Goal: Information Seeking & Learning: Learn about a topic

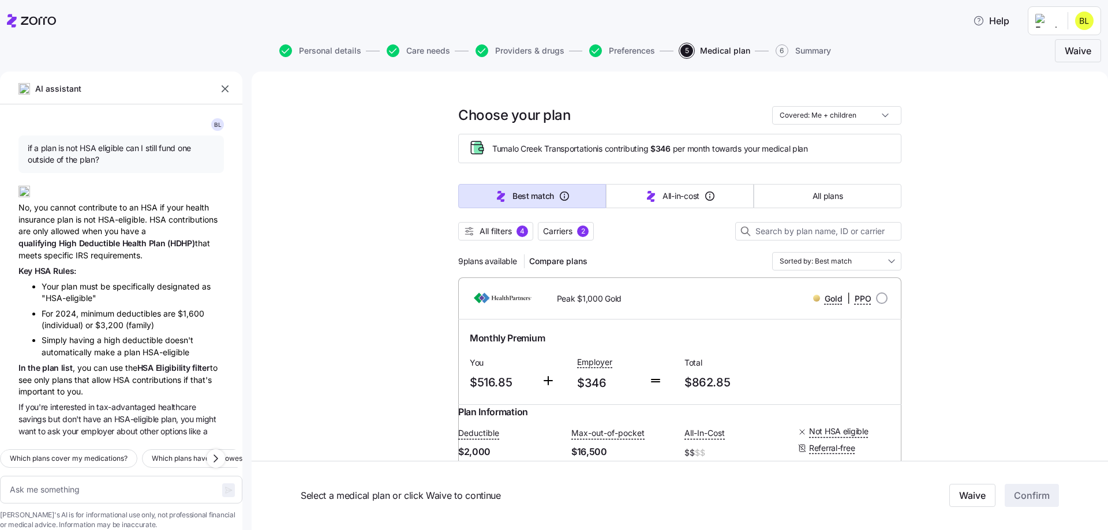
scroll to position [459, 0]
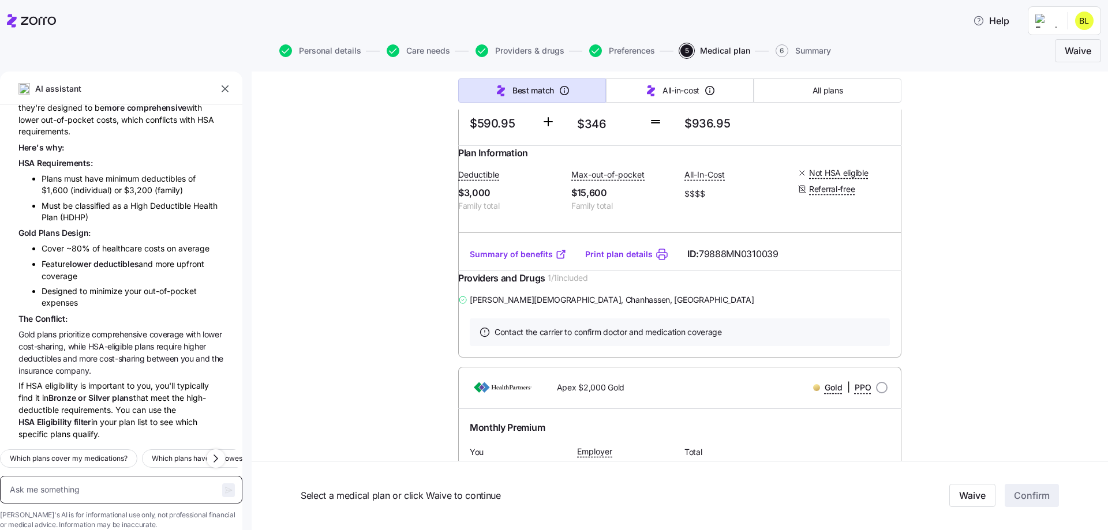
click at [62, 476] on textarea at bounding box center [121, 490] width 242 height 28
type textarea "s"
type textarea "x"
type textarea "sp"
type textarea "x"
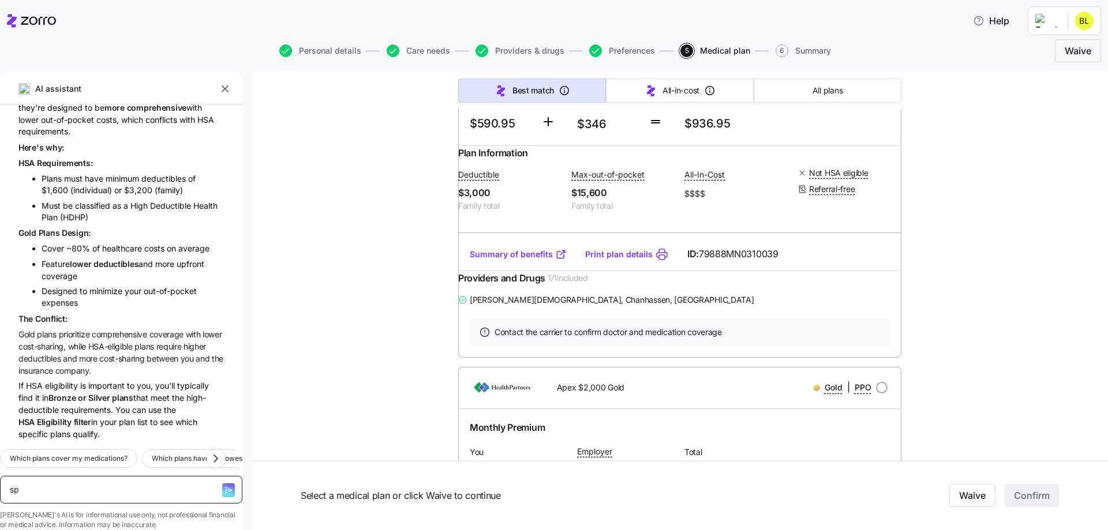
type textarea "spe"
type textarea "x"
type textarea "spea"
type textarea "x"
type textarea "speak"
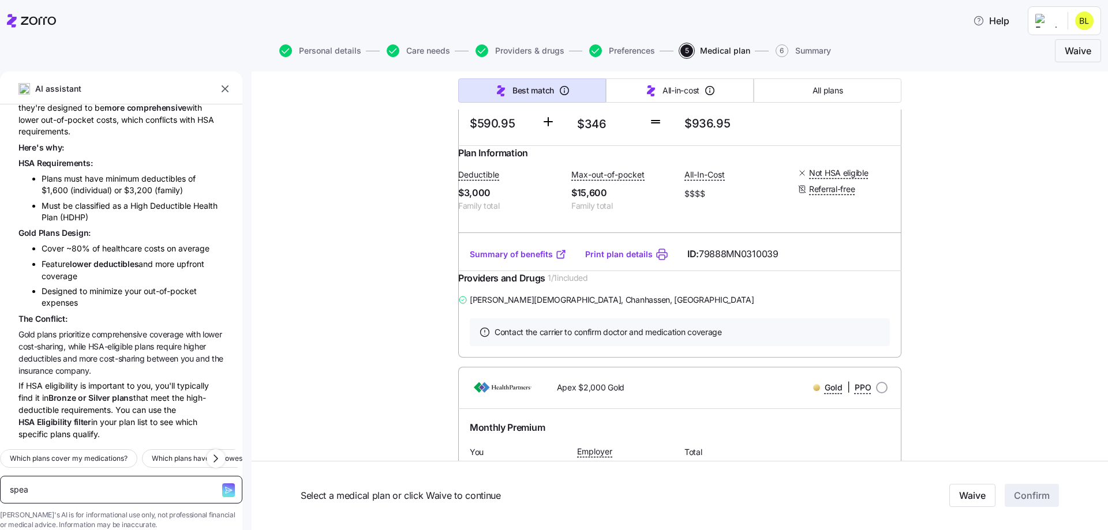
type textarea "x"
type textarea "speak"
type textarea "x"
type textarea "speak t"
type textarea "x"
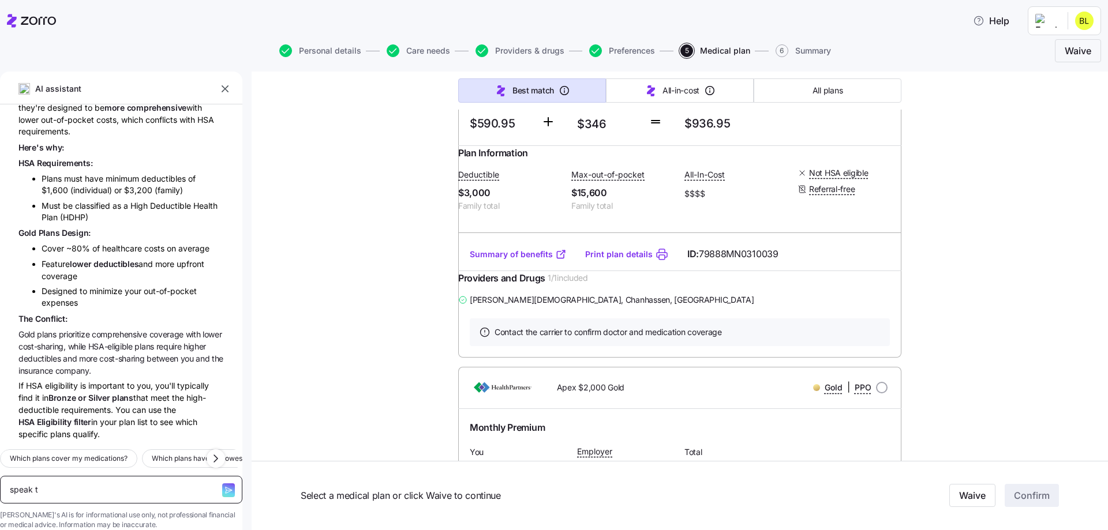
type textarea "speak to"
type textarea "x"
type textarea "speak to"
type textarea "x"
type textarea "speak to a"
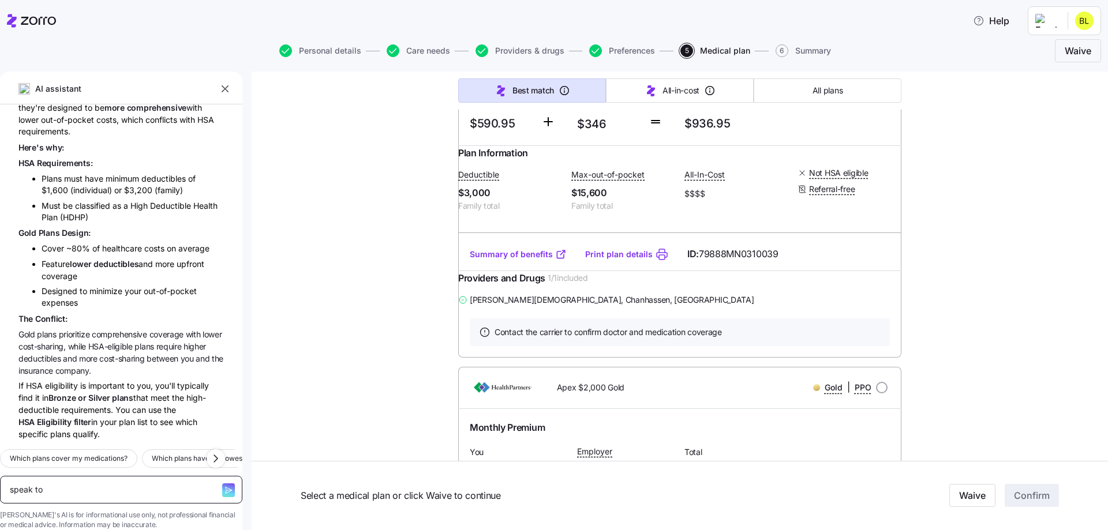
type textarea "x"
type textarea "speak to a"
type textarea "x"
type textarea "speak to a r"
type textarea "x"
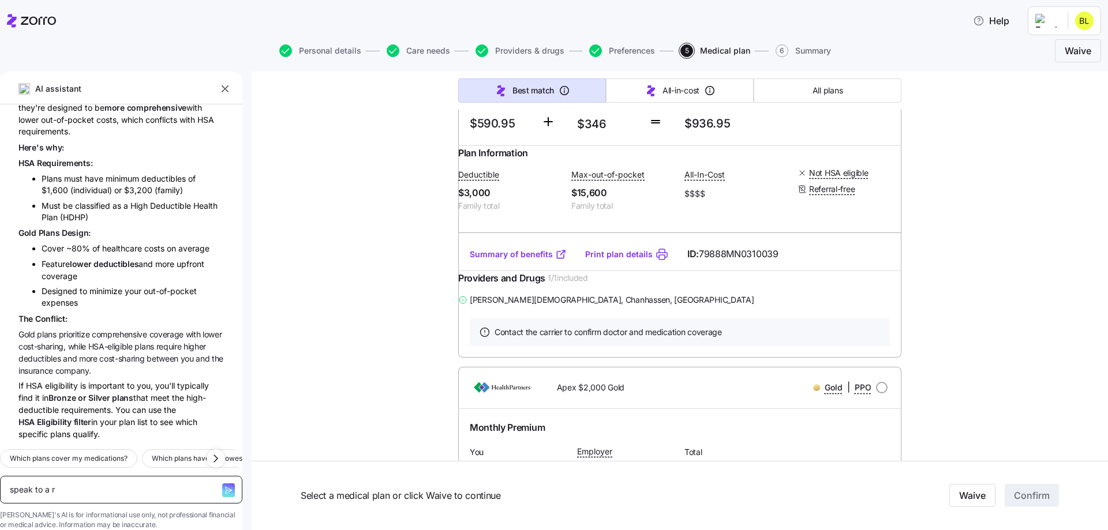
type textarea "speak to a re"
type textarea "x"
type textarea "speak to a rep"
type textarea "x"
type textarea "speak to a rep"
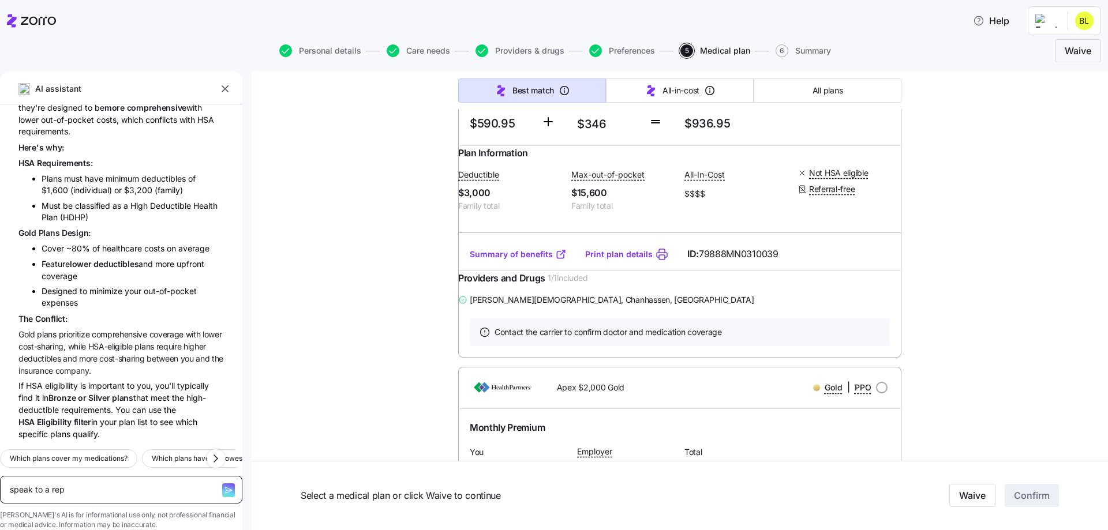
type textarea "x"
type textarea "speak to a rep"
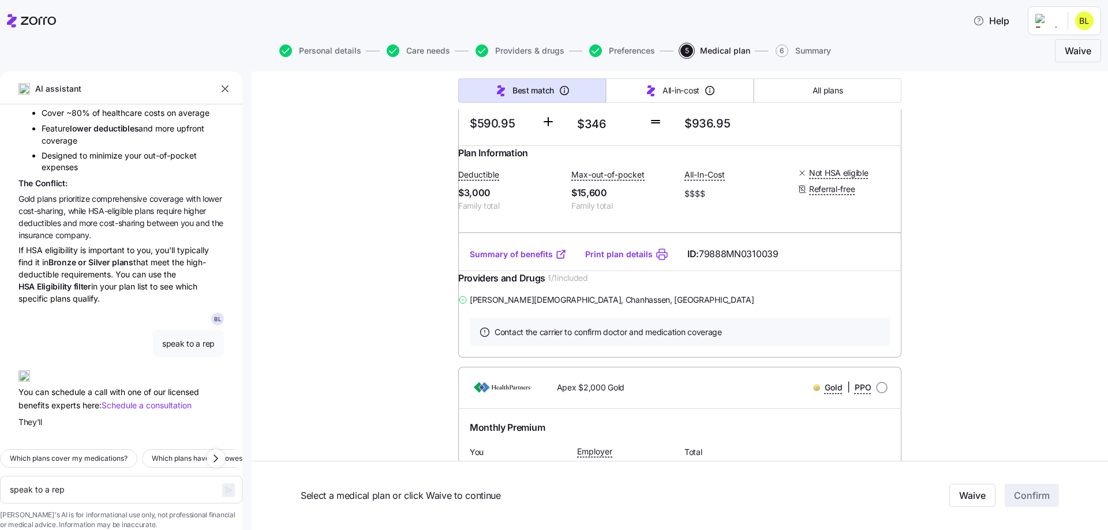
scroll to position [607, 0]
click at [126, 400] on span "Schedule" at bounding box center [121, 405] width 38 height 10
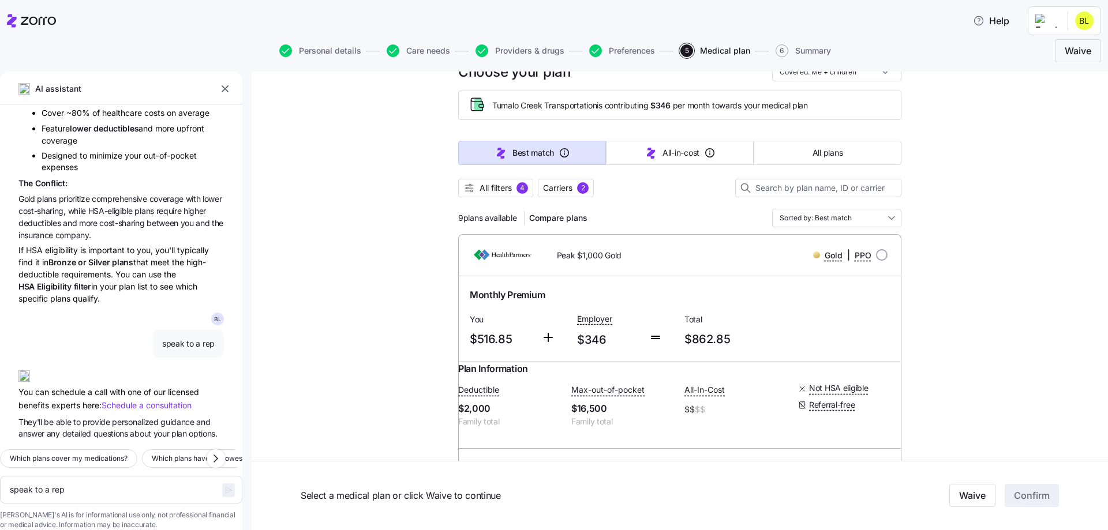
scroll to position [0, 0]
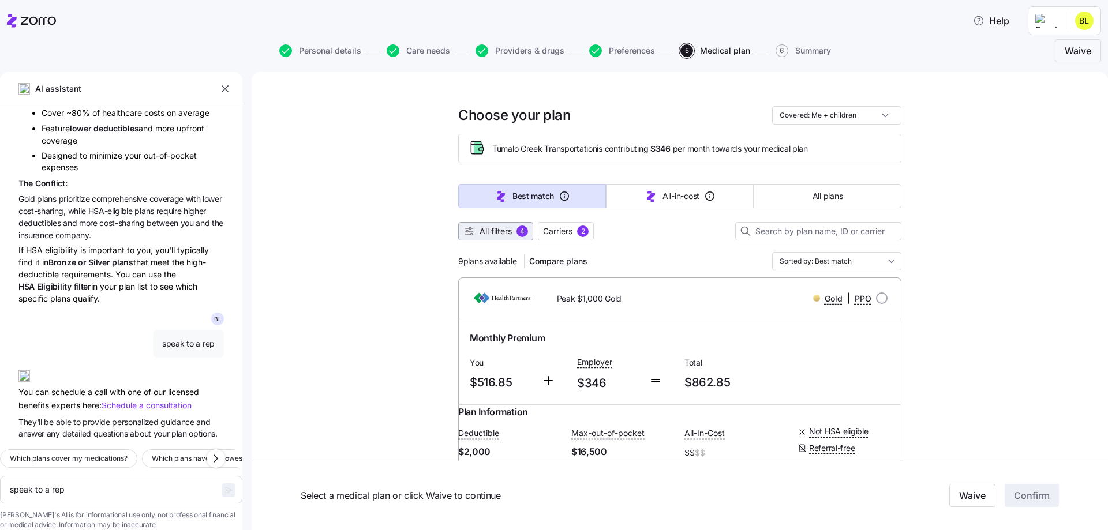
click at [501, 234] on span "All filters" at bounding box center [495, 232] width 32 height 12
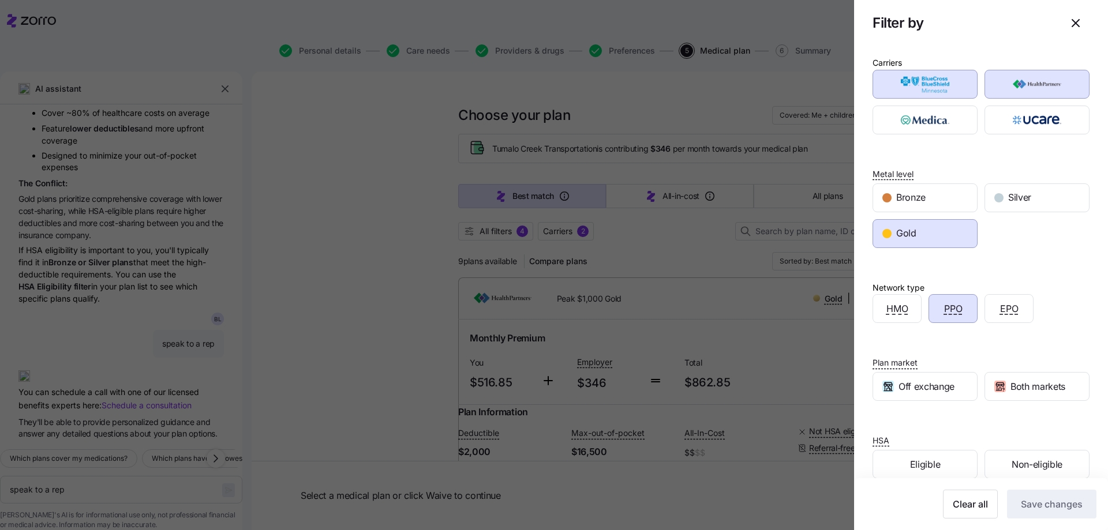
click at [1006, 238] on div "Bronze Silver Gold" at bounding box center [981, 216] width 224 height 72
click at [331, 253] on div at bounding box center [554, 265] width 1108 height 530
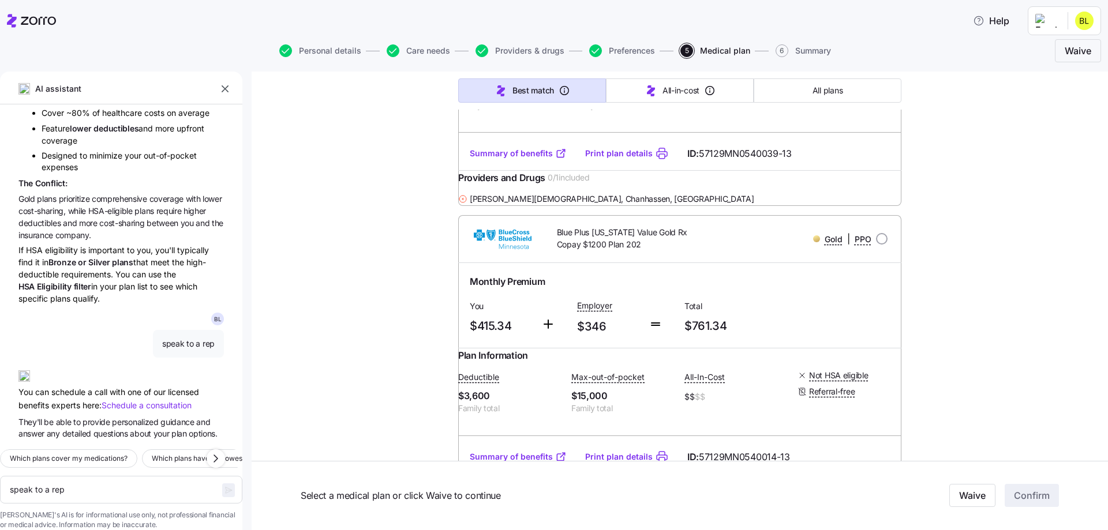
scroll to position [2418, 0]
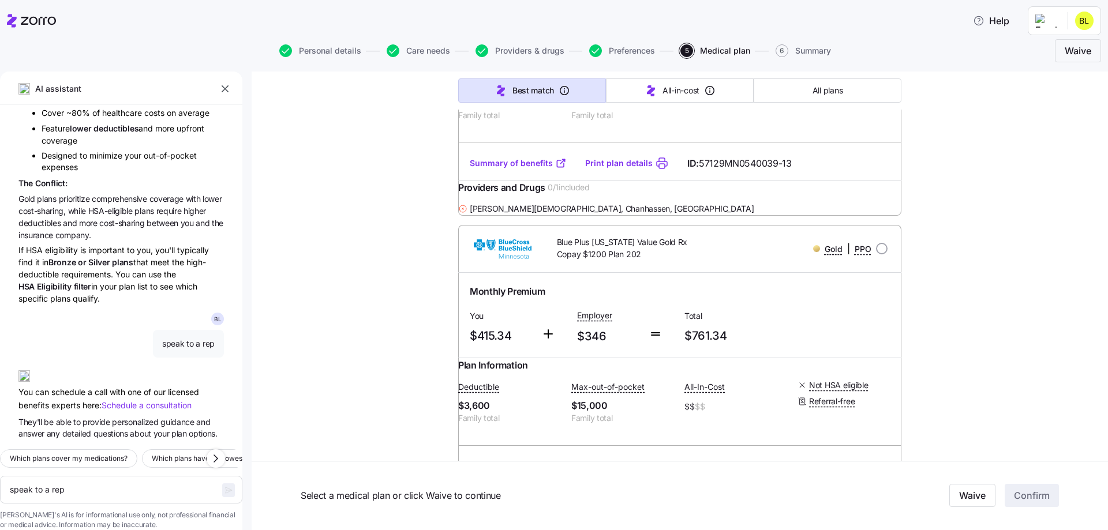
click at [514, 169] on link "Summary of benefits" at bounding box center [518, 164] width 97 height 12
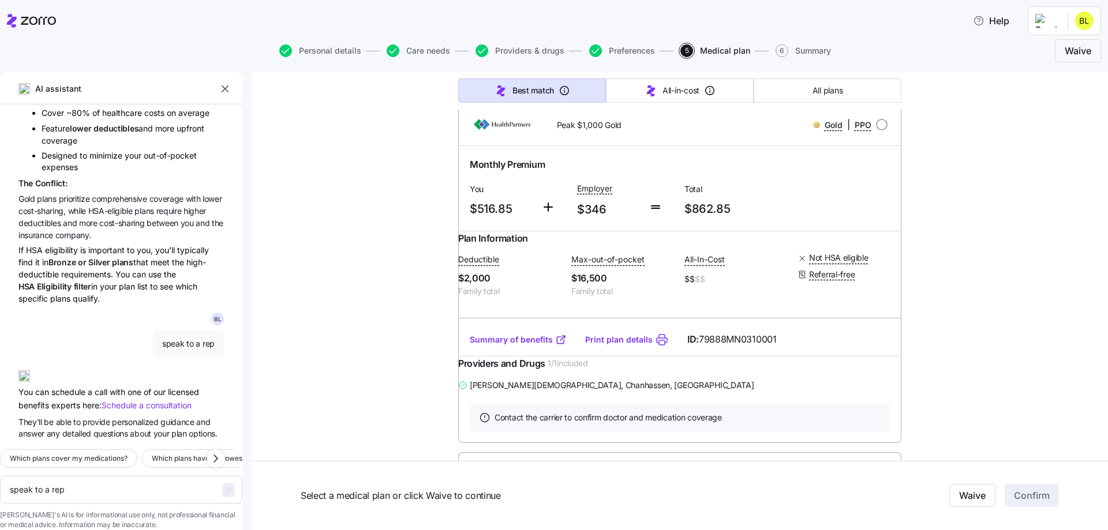
scroll to position [156, 0]
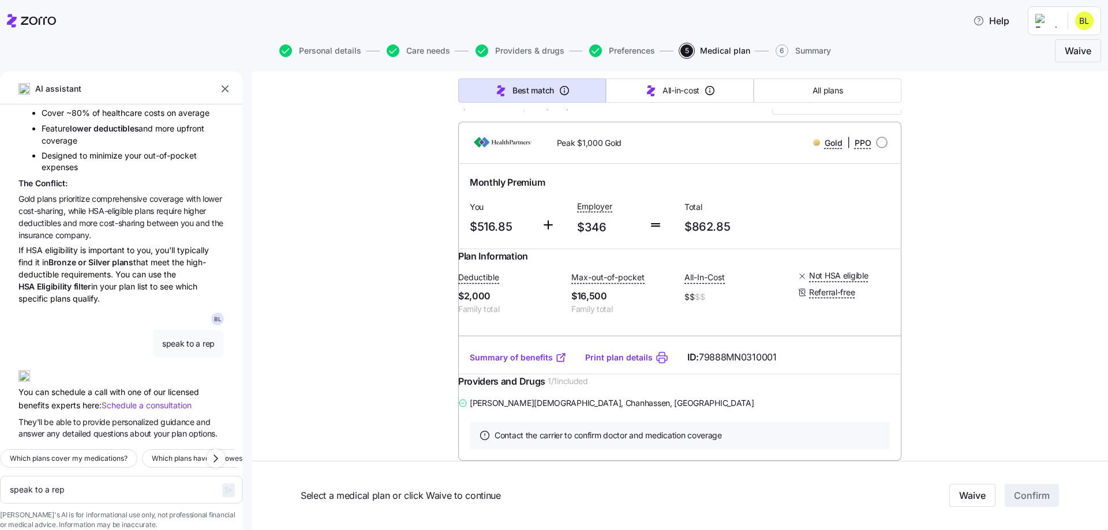
click at [508, 363] on link "Summary of benefits" at bounding box center [518, 358] width 97 height 12
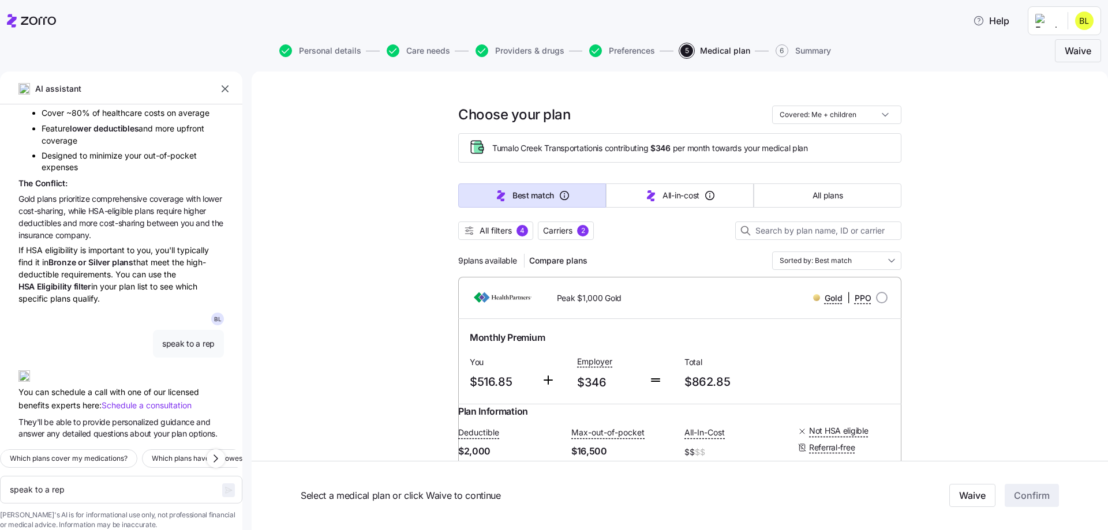
scroll to position [0, 0]
click at [497, 232] on span "All filters" at bounding box center [495, 232] width 32 height 12
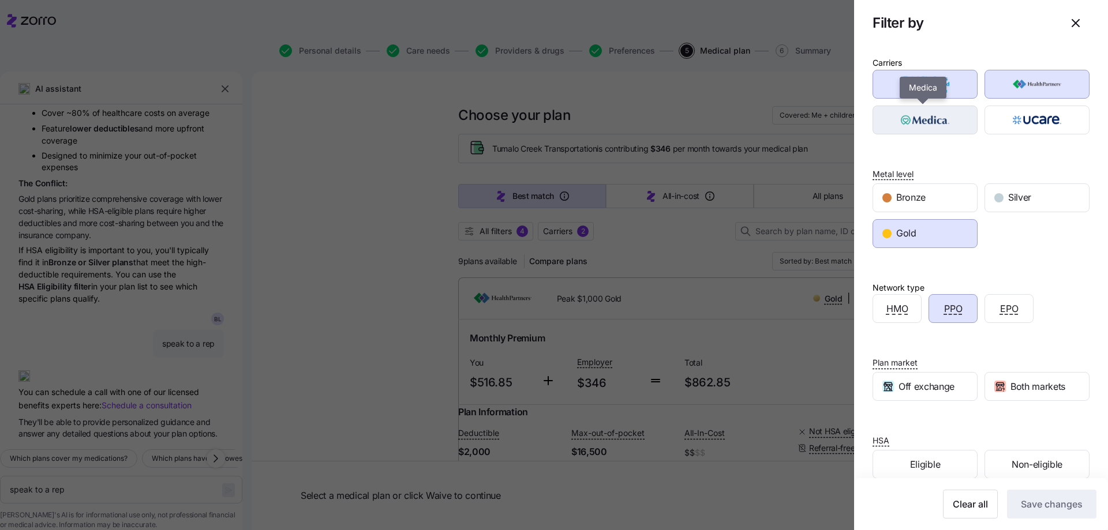
click at [930, 127] on img "button" at bounding box center [925, 119] width 85 height 23
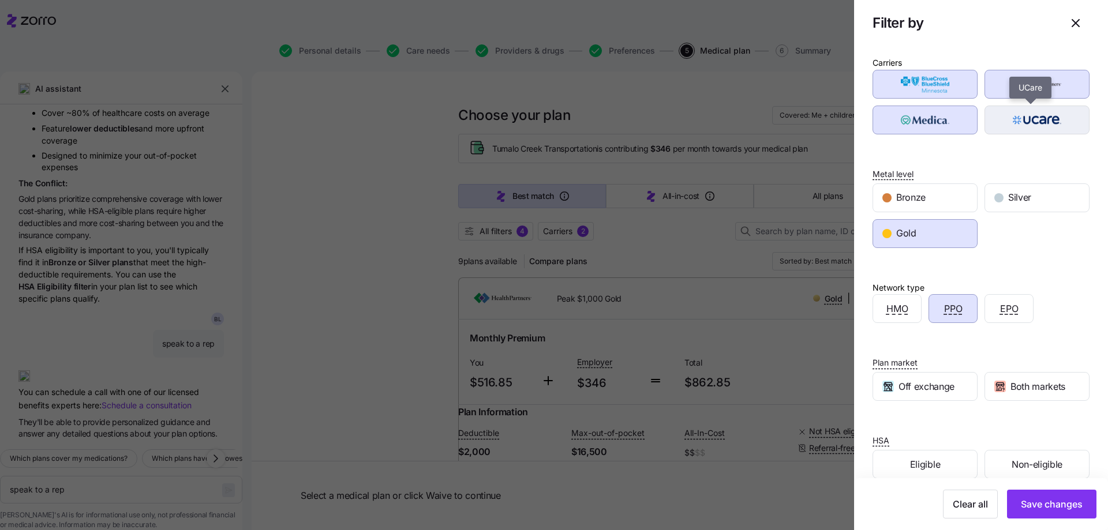
click at [1037, 129] on img "button" at bounding box center [1037, 119] width 85 height 23
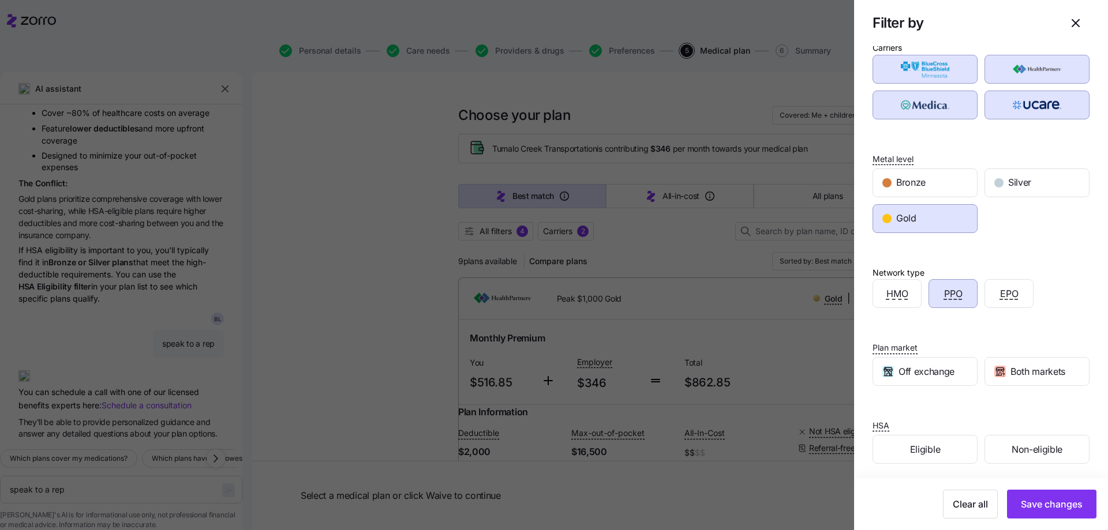
scroll to position [19, 0]
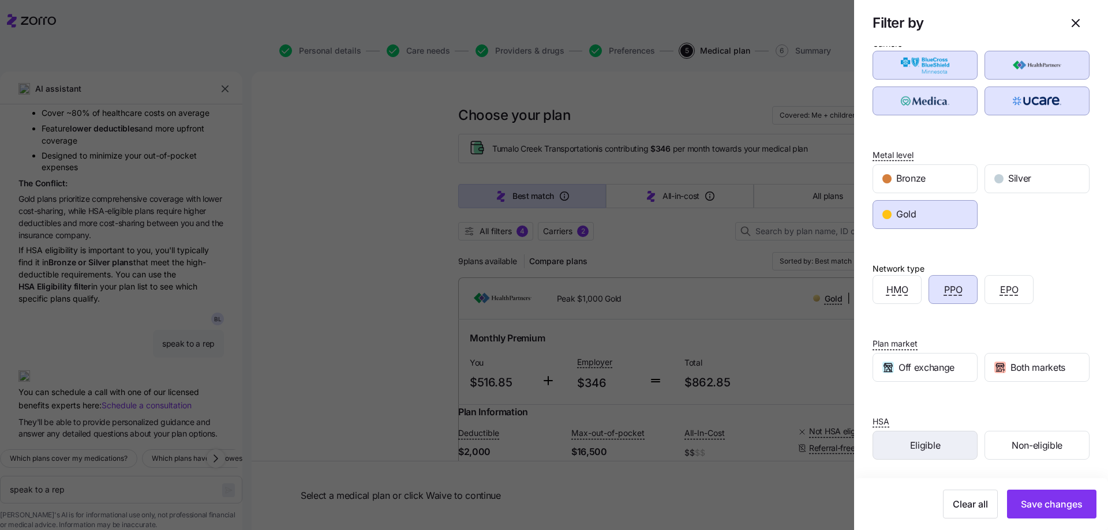
click at [931, 443] on span "Eligible" at bounding box center [925, 446] width 30 height 14
click at [1060, 509] on span "Save changes" at bounding box center [1052, 504] width 62 height 14
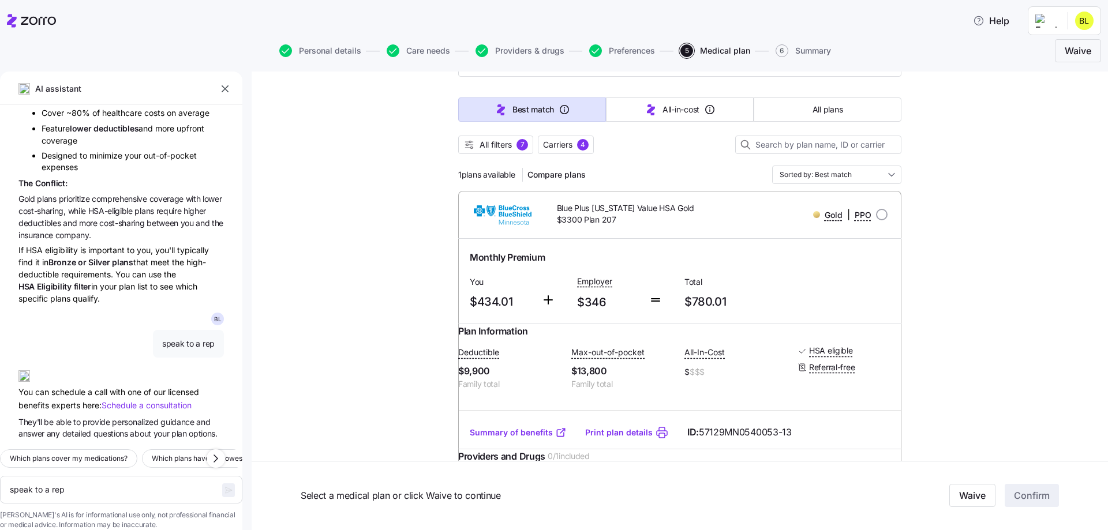
scroll to position [173, 0]
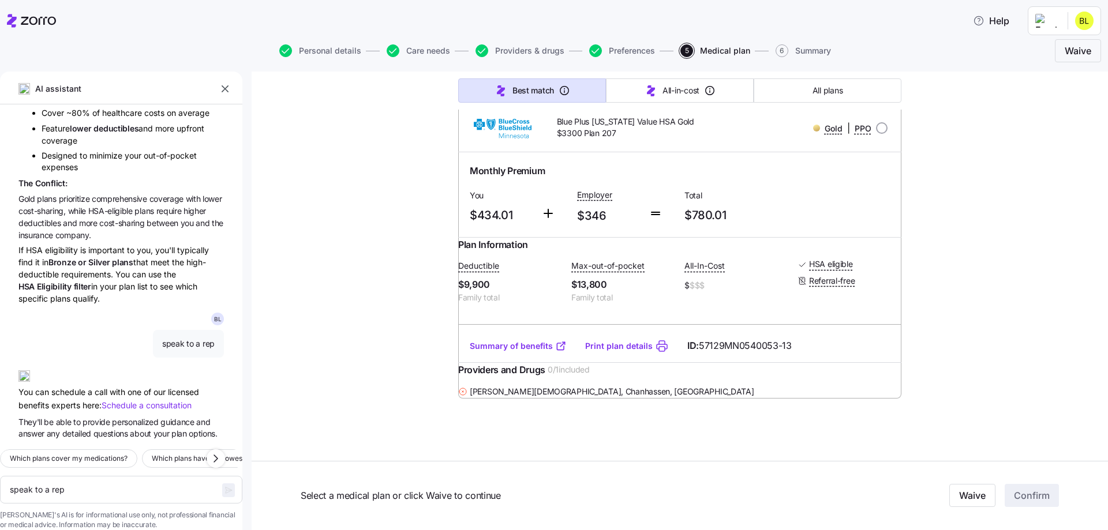
click at [506, 352] on link "Summary of benefits" at bounding box center [518, 346] width 97 height 12
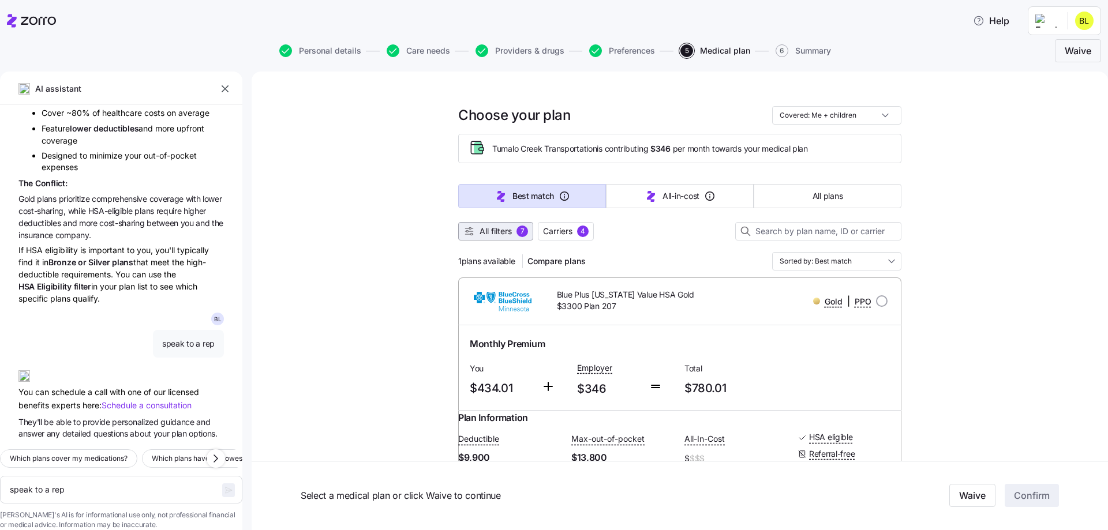
click at [495, 233] on span "All filters" at bounding box center [495, 232] width 32 height 12
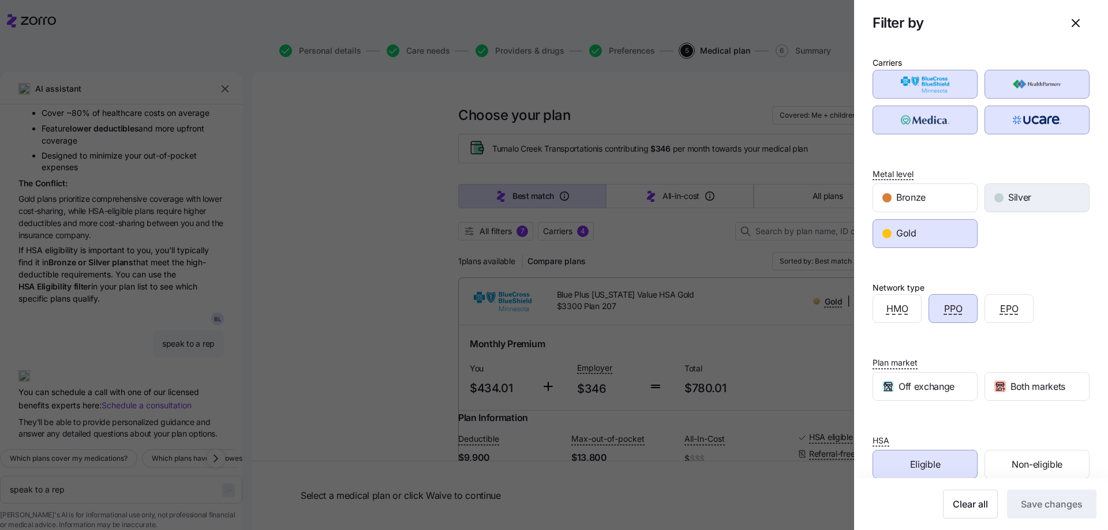
click at [1014, 189] on div "Silver" at bounding box center [1037, 198] width 104 height 28
click at [1050, 508] on span "Save changes" at bounding box center [1052, 504] width 62 height 14
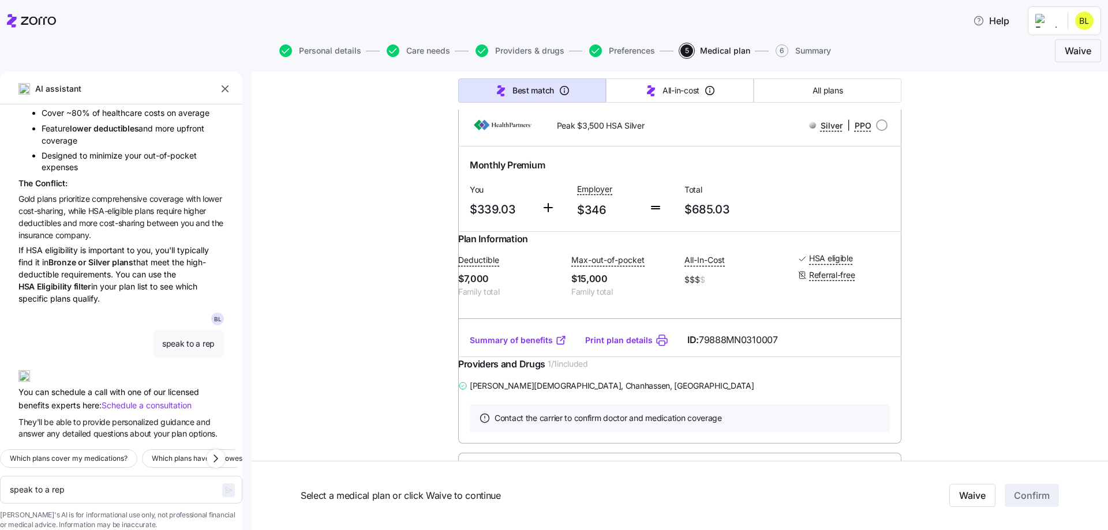
scroll to position [115, 0]
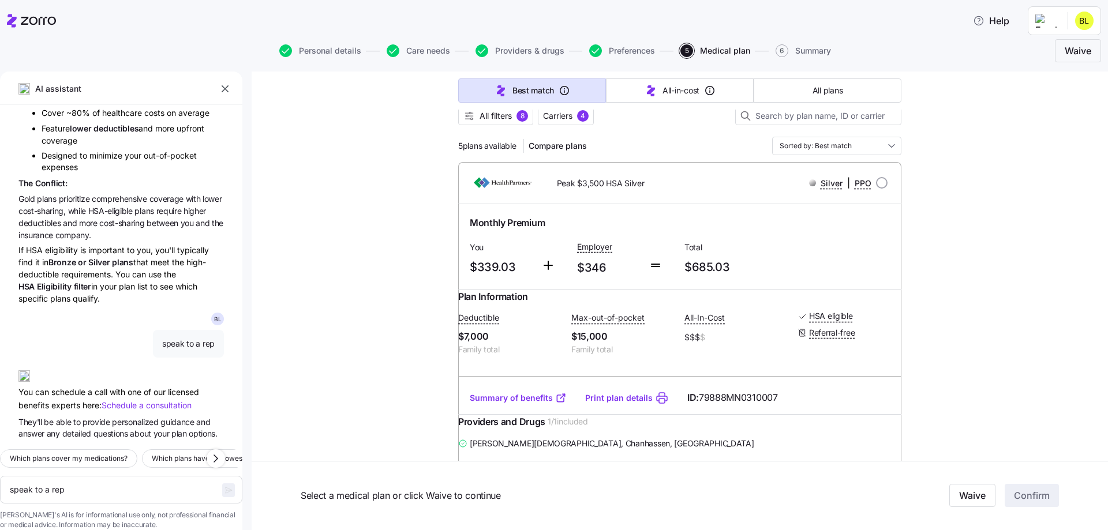
click at [536, 404] on link "Summary of benefits" at bounding box center [518, 398] width 97 height 12
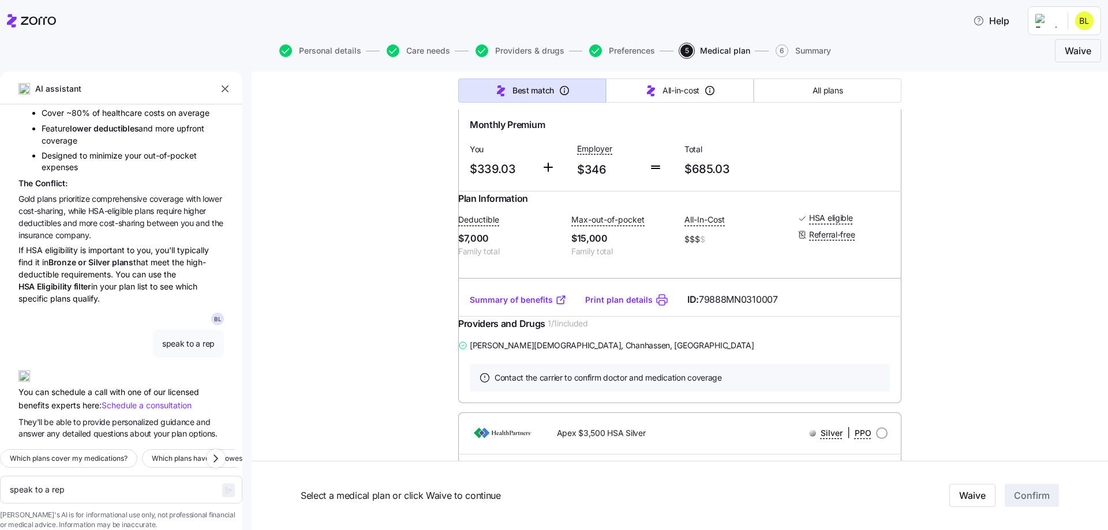
scroll to position [231, 0]
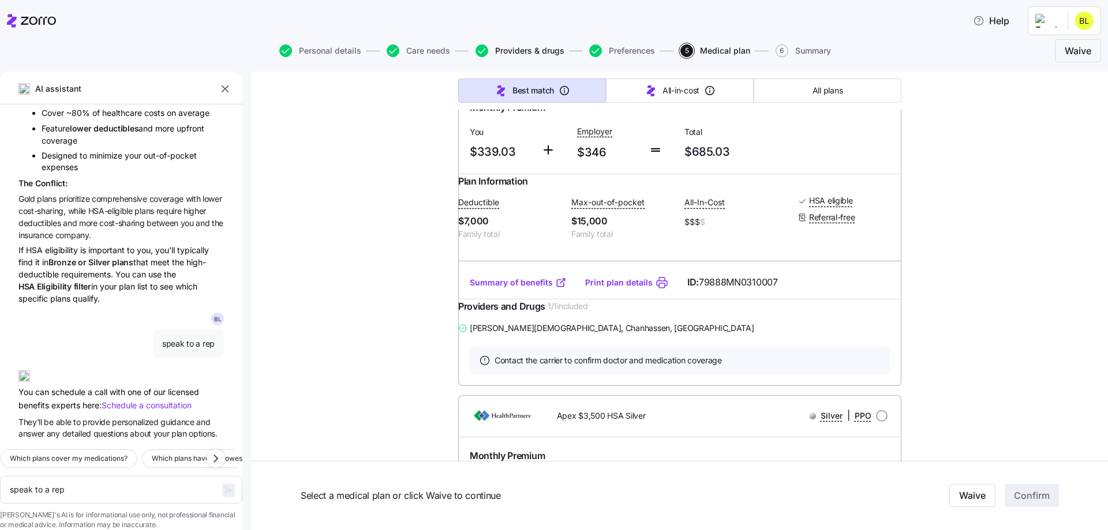
click at [522, 52] on span "Providers & drugs" at bounding box center [529, 51] width 69 height 8
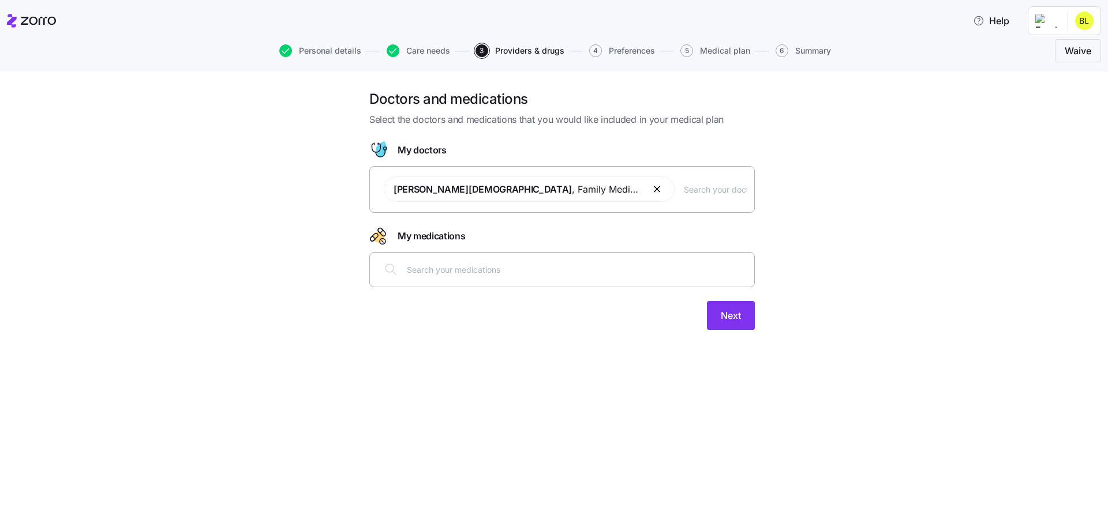
click at [651, 188] on button "button" at bounding box center [658, 189] width 14 height 14
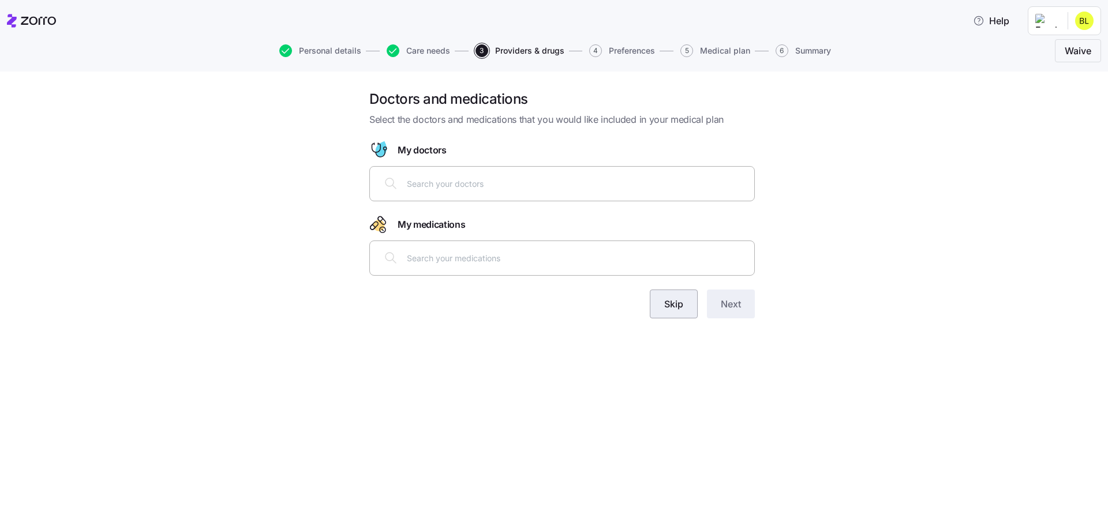
click at [681, 308] on span "Skip" at bounding box center [673, 304] width 19 height 14
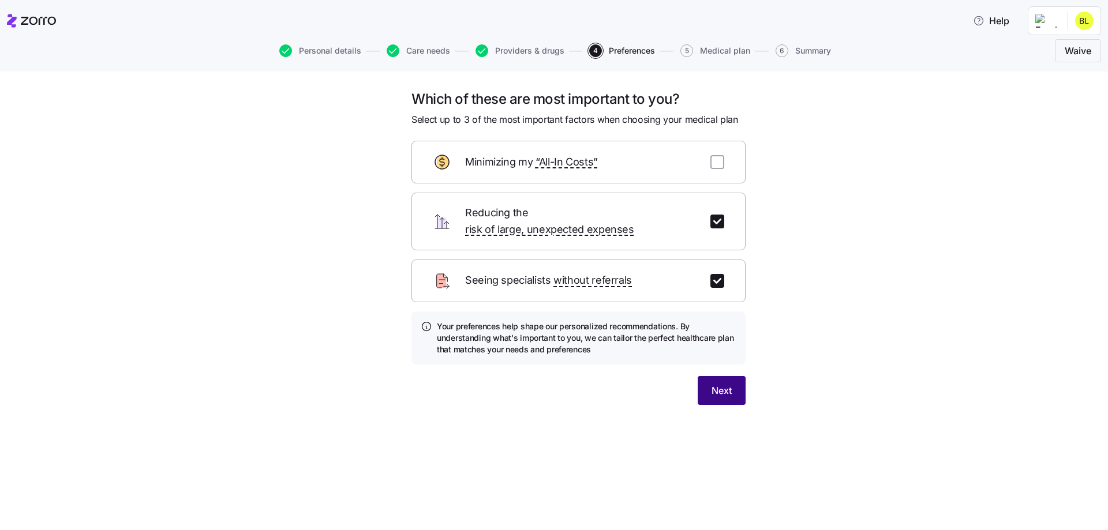
click at [710, 384] on button "Next" at bounding box center [722, 390] width 48 height 29
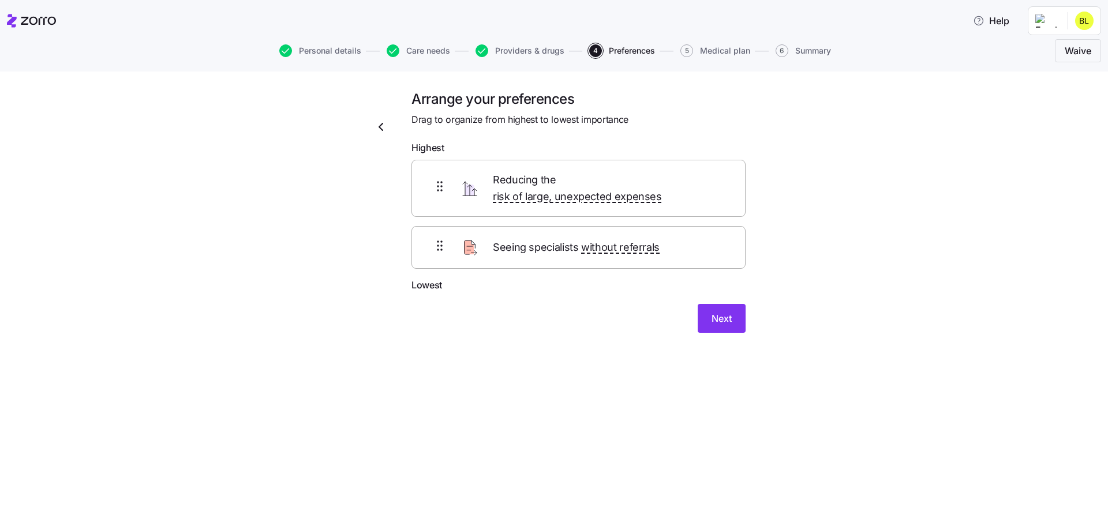
click at [734, 318] on div "Arrange your preferences Drag to organize from highest to lowest importance Hig…" at bounding box center [578, 218] width 353 height 257
click at [733, 311] on button "Next" at bounding box center [722, 318] width 48 height 29
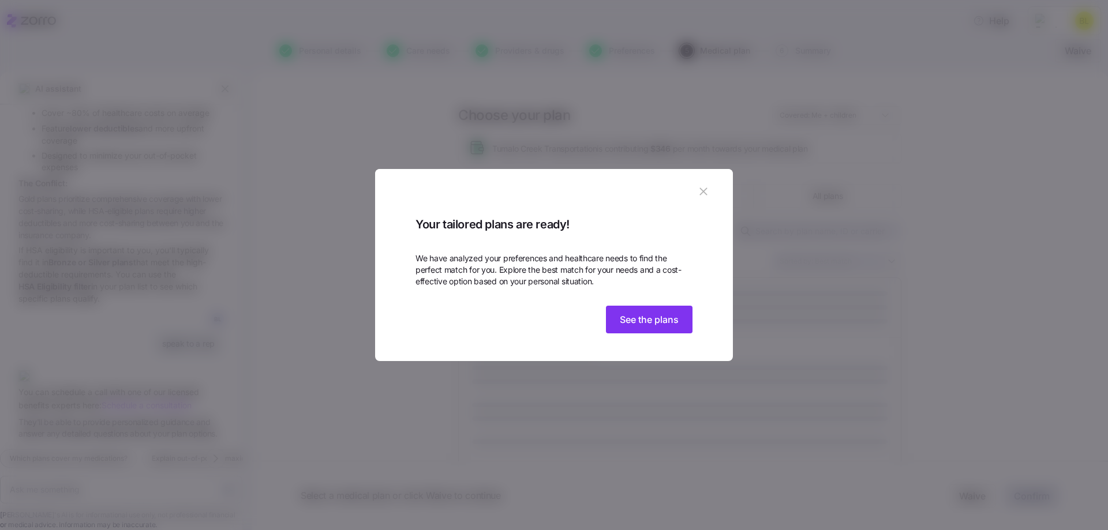
scroll to position [607, 0]
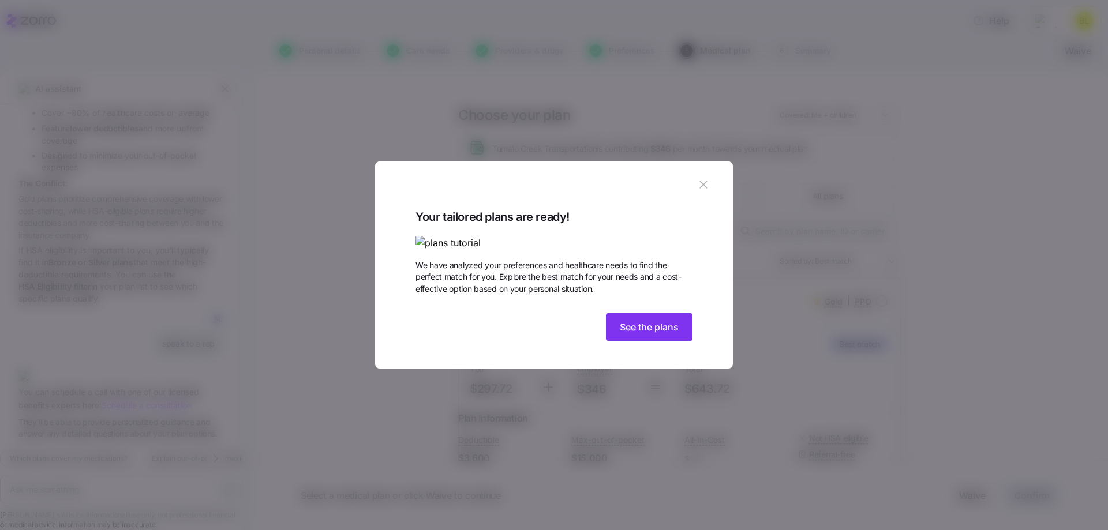
click at [675, 346] on div "Your tailored plans are ready! We have analyzed your preferences and healthcare…" at bounding box center [553, 277] width 277 height 138
click at [666, 334] on span "See the plans" at bounding box center [649, 327] width 59 height 14
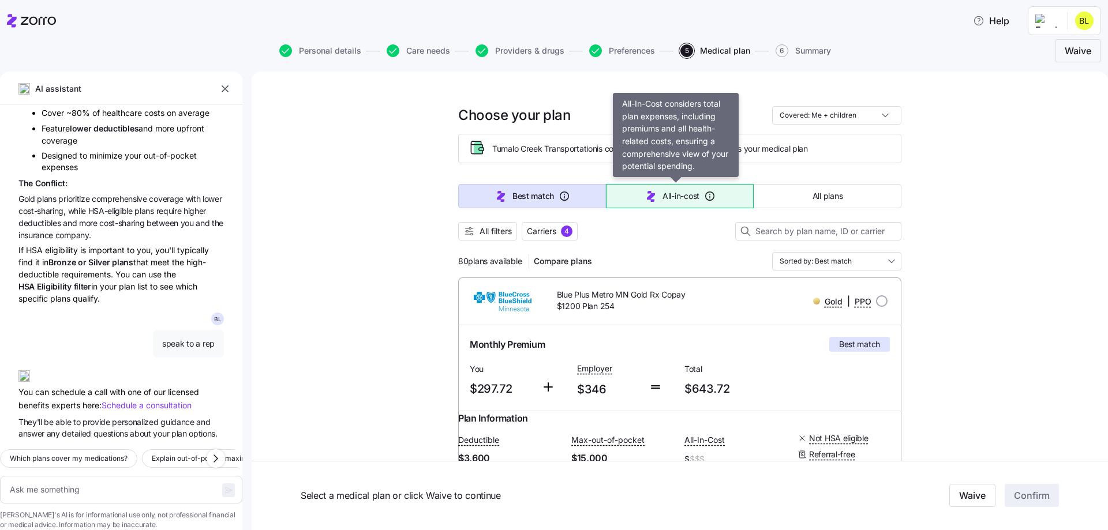
click at [673, 201] on span "All-in-cost" at bounding box center [680, 196] width 37 height 12
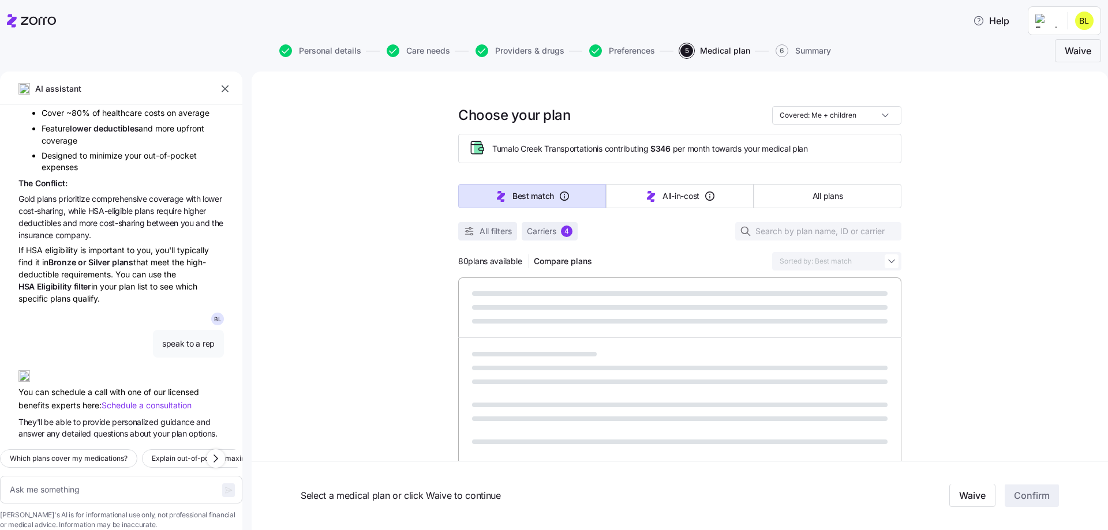
type textarea "x"
type input "Sorted by: All-in-cost"
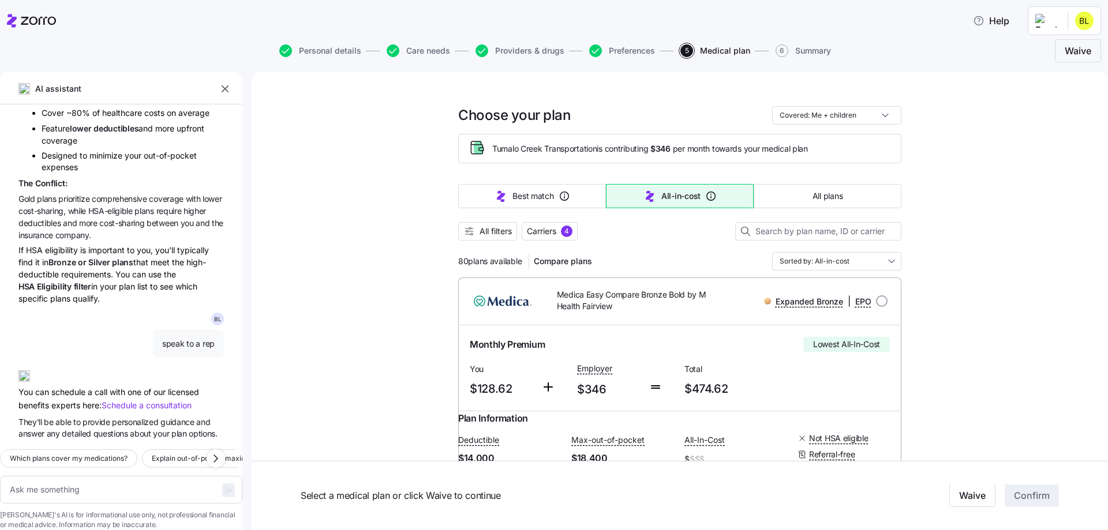
scroll to position [58, 0]
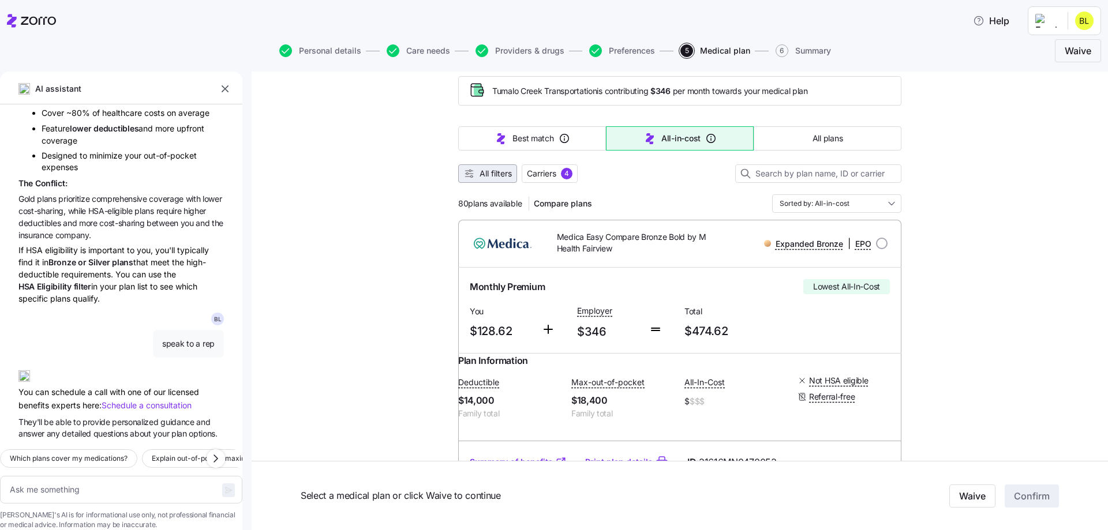
click at [500, 175] on span "All filters" at bounding box center [495, 174] width 32 height 12
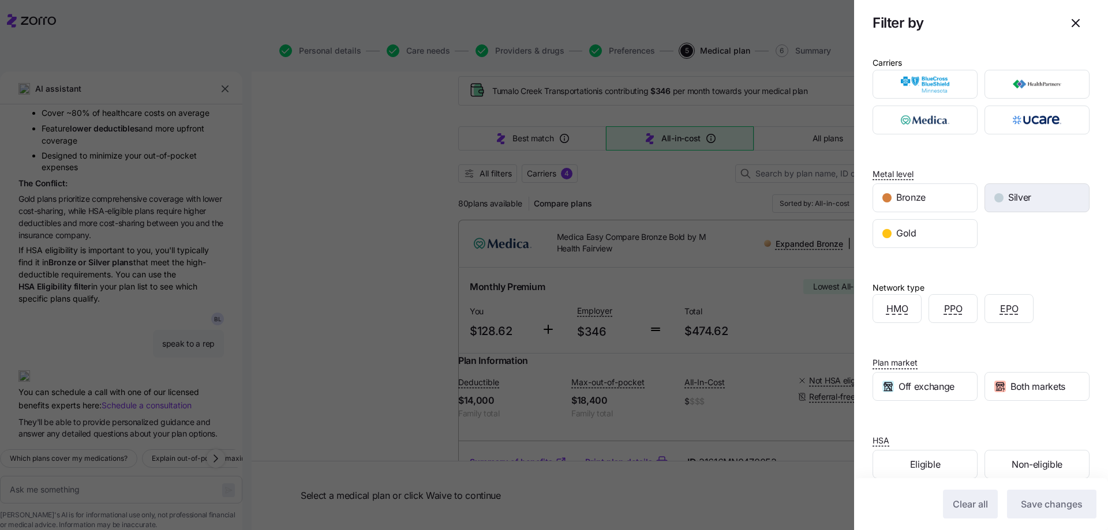
click at [1028, 193] on div "Silver" at bounding box center [1037, 198] width 104 height 28
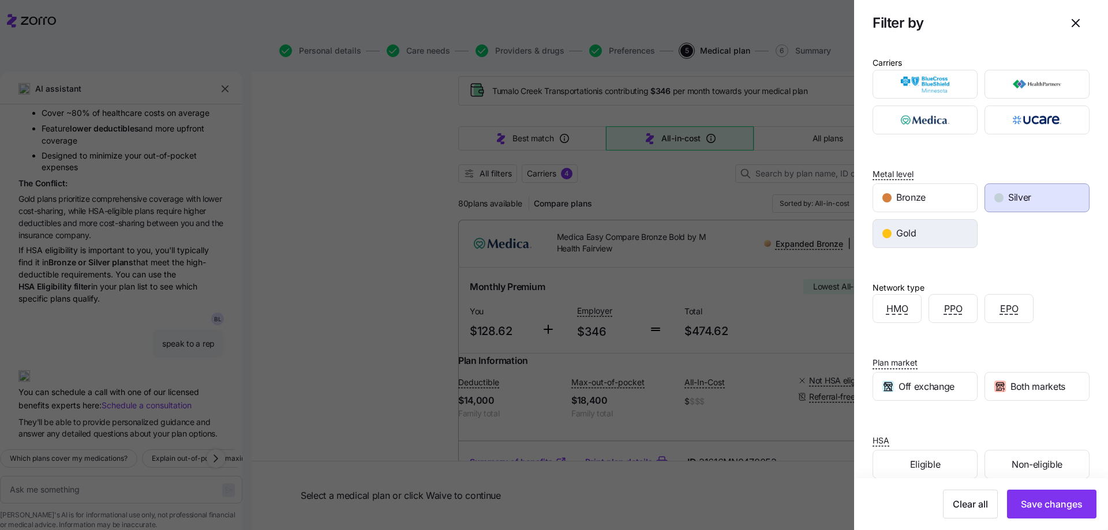
click at [938, 232] on div "Gold" at bounding box center [925, 234] width 104 height 28
click at [943, 320] on div "PPO" at bounding box center [953, 309] width 48 height 28
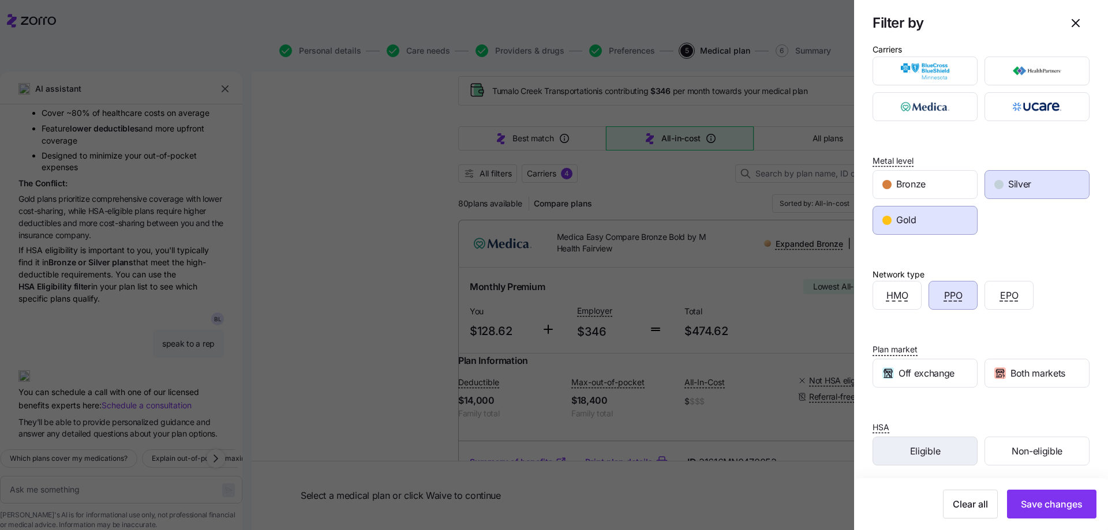
scroll to position [19, 0]
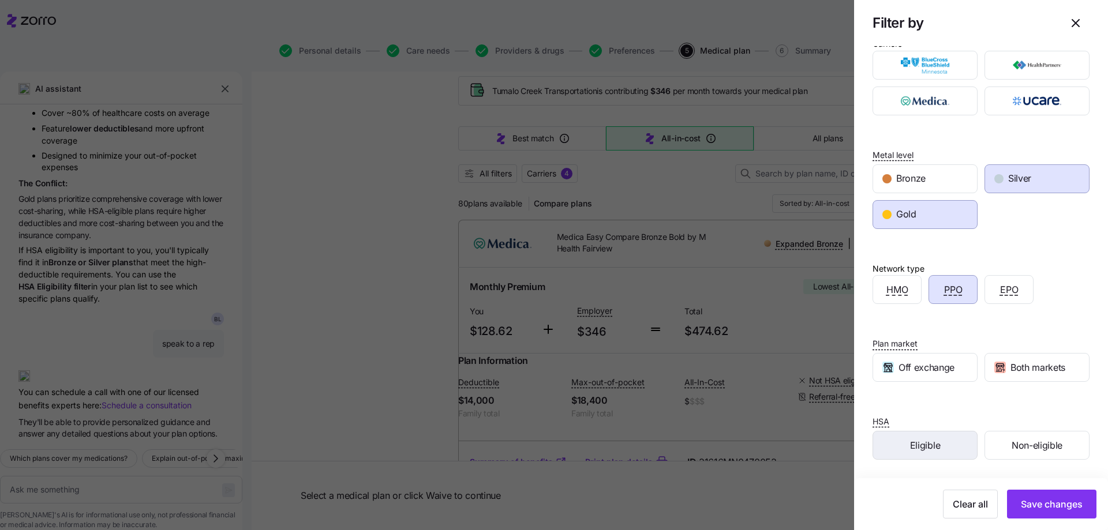
click at [958, 454] on div "Eligible" at bounding box center [925, 446] width 104 height 28
click at [1067, 511] on span "Save changes" at bounding box center [1052, 504] width 62 height 14
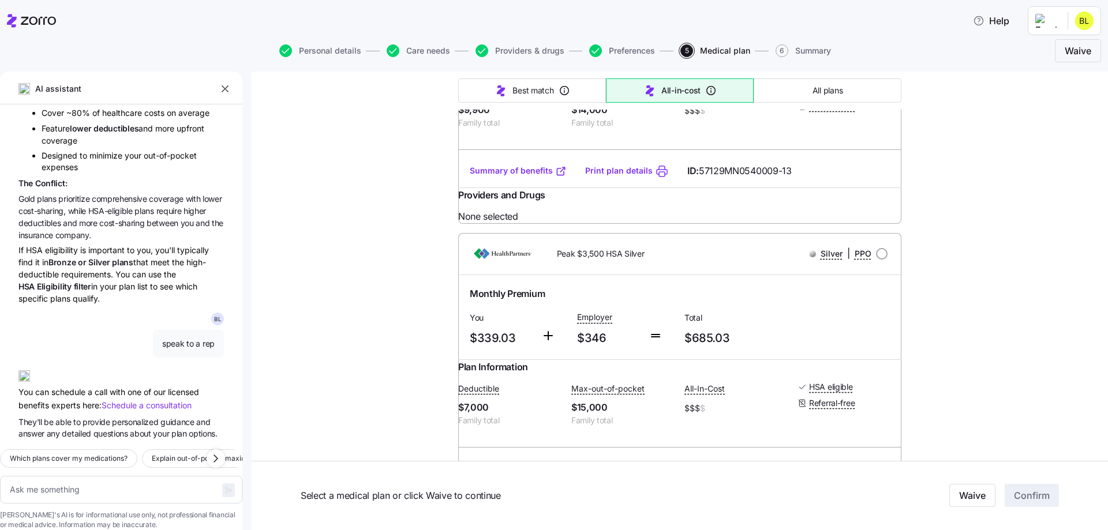
scroll to position [808, 0]
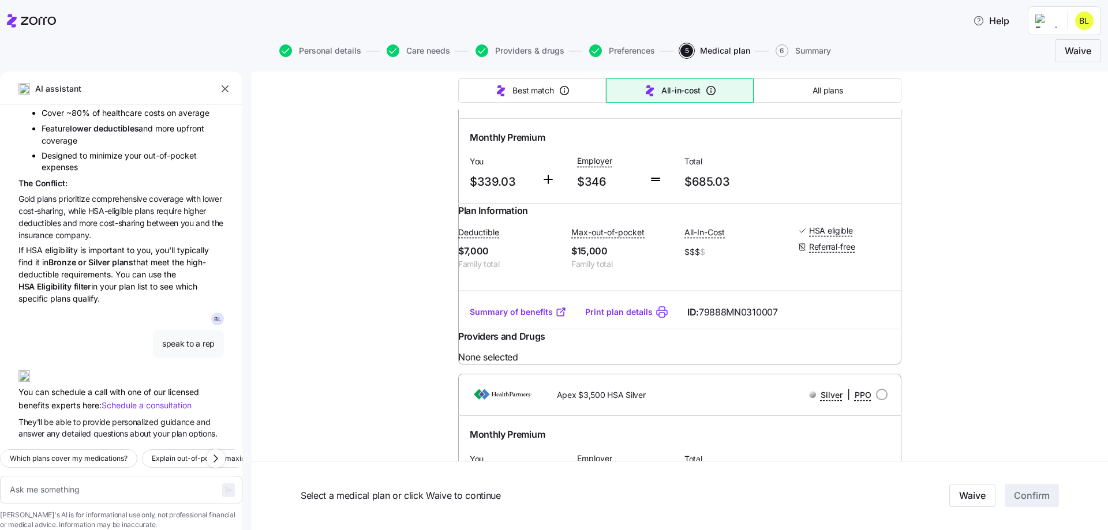
click at [482, 111] on img at bounding box center [502, 98] width 71 height 28
click at [417, 252] on div "Choose your plan Covered: Me + children Tumalo Creek Transportation is contribu…" at bounding box center [680, 182] width 856 height 1836
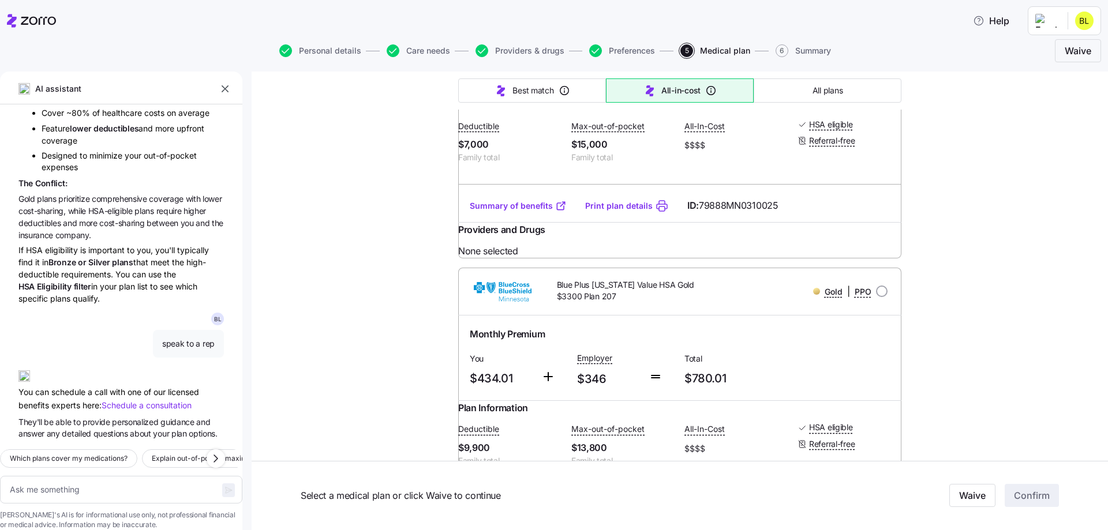
scroll to position [1154, 0]
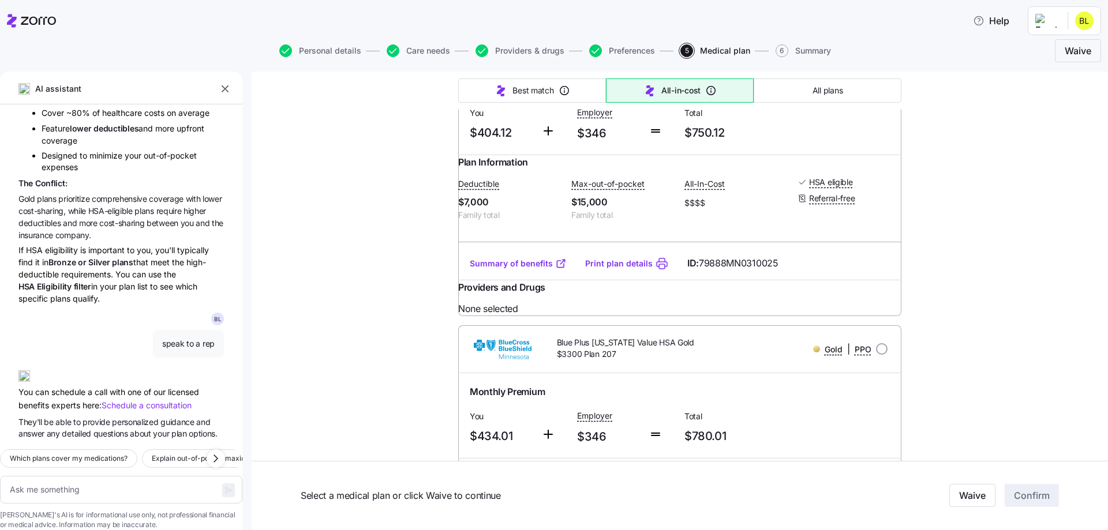
click at [512, 269] on link "Summary of benefits" at bounding box center [518, 264] width 97 height 12
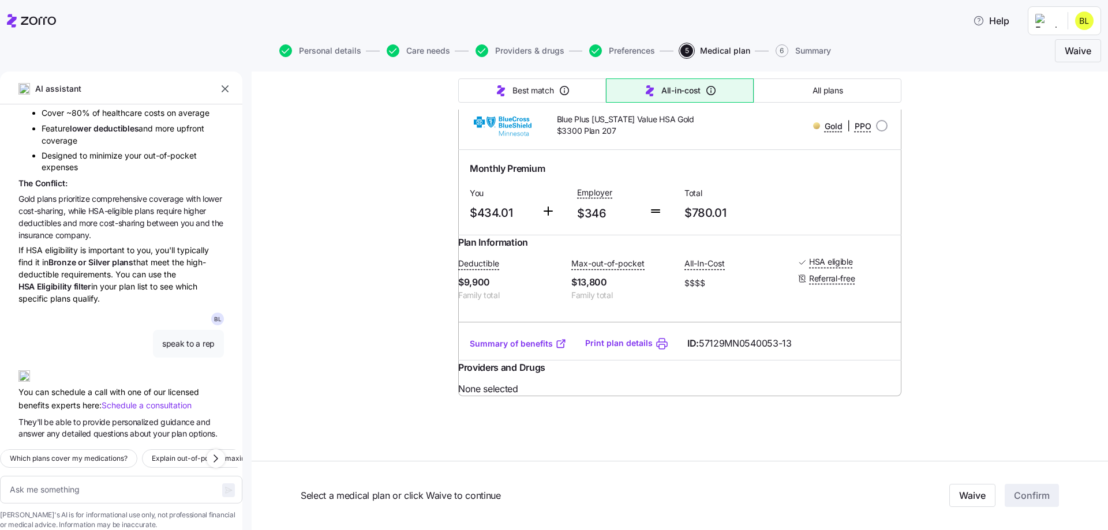
scroll to position [1500, 0]
type textarea "x"
click at [496, 350] on link "Summary of benefits" at bounding box center [518, 344] width 97 height 12
